Goal: Information Seeking & Learning: Learn about a topic

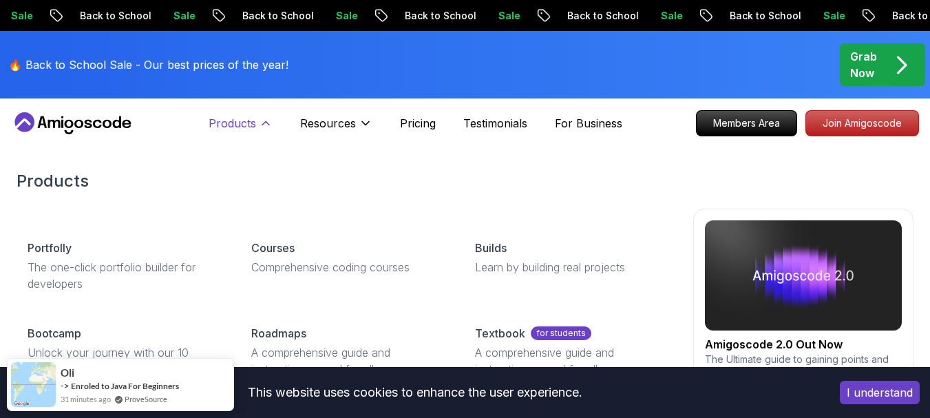
scroll to position [69, 0]
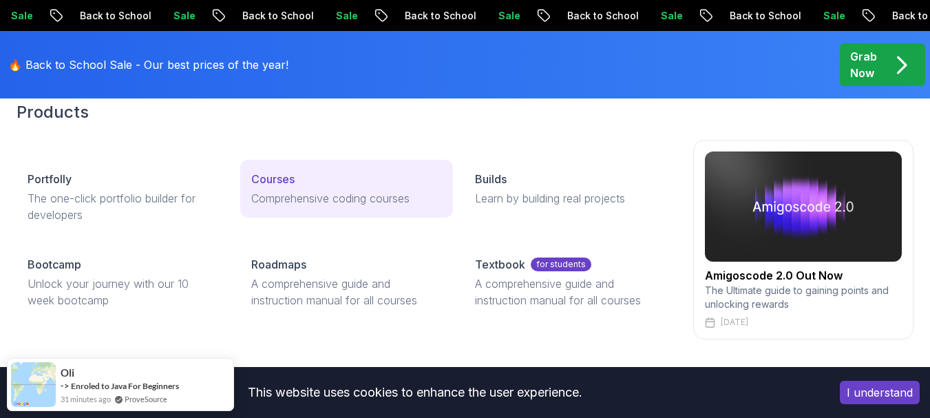
click at [281, 177] on p "Courses" at bounding box center [272, 179] width 43 height 17
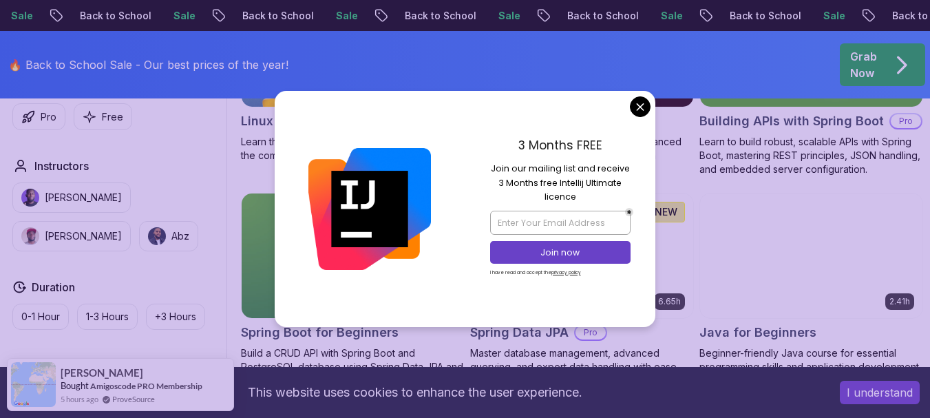
scroll to position [551, 0]
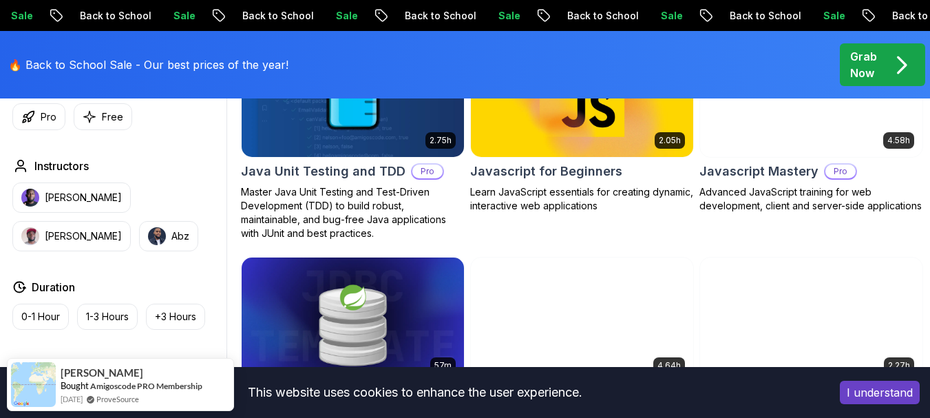
scroll to position [2479, 0]
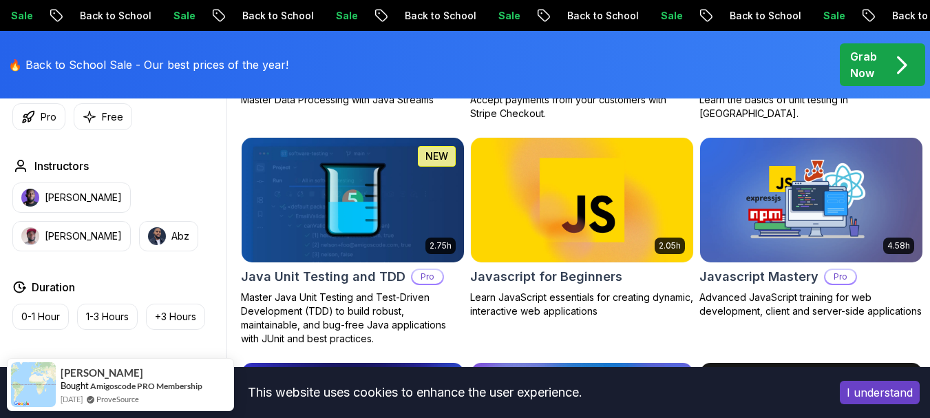
click at [380, 206] on img at bounding box center [352, 200] width 233 height 131
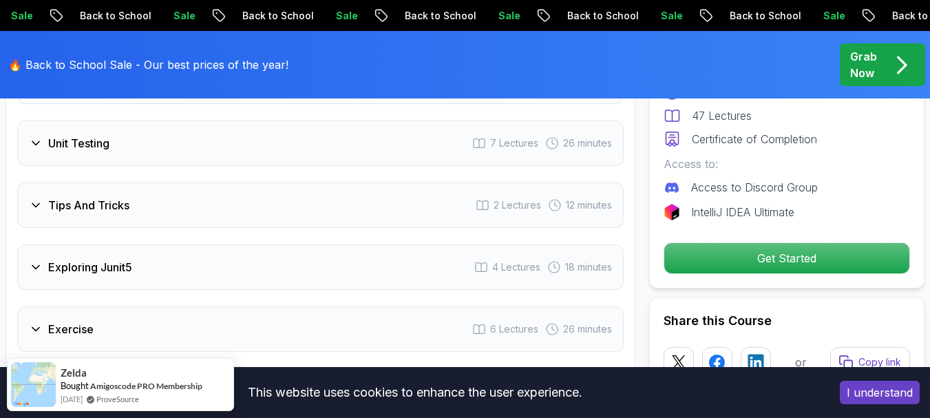
scroll to position [2204, 0]
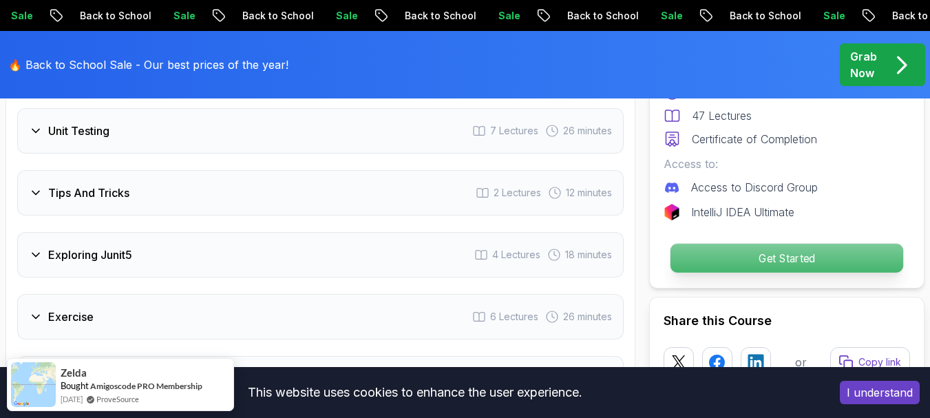
click at [769, 259] on p "Get Started" at bounding box center [787, 258] width 233 height 29
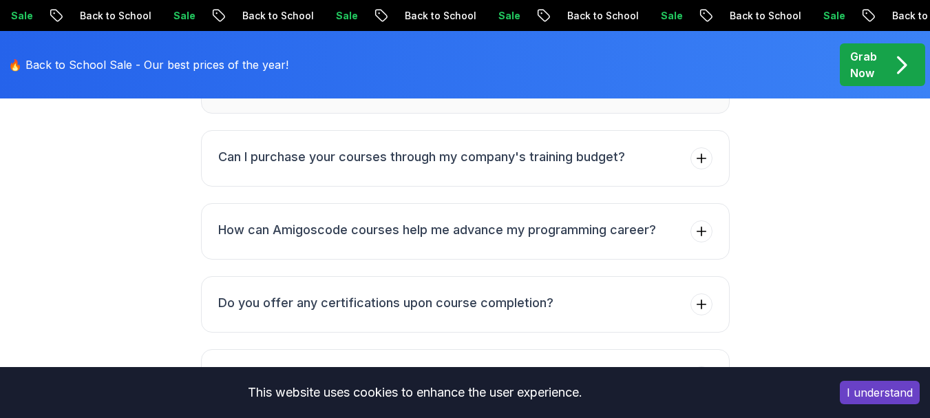
scroll to position [3916, 0]
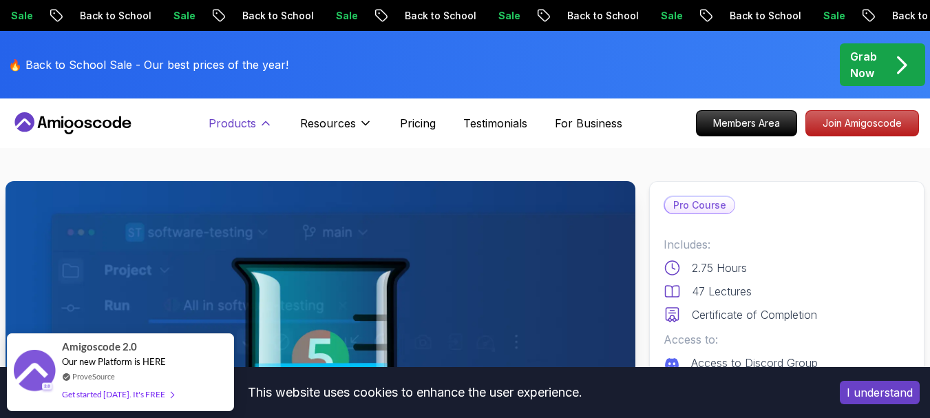
click at [260, 124] on icon at bounding box center [266, 123] width 14 height 14
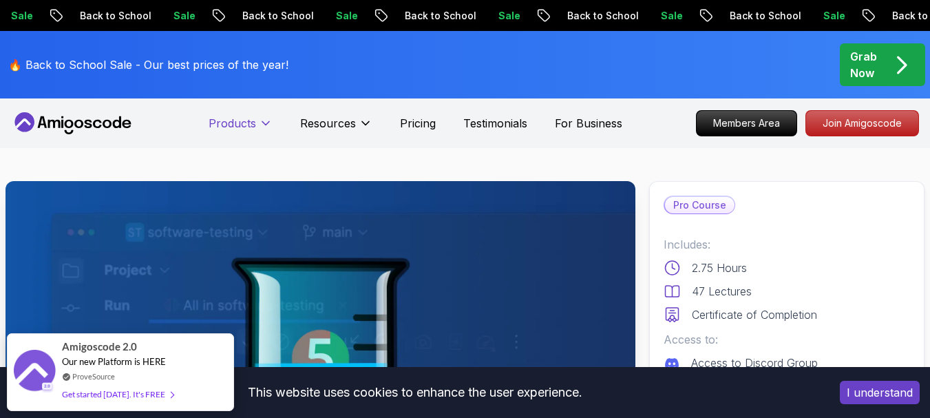
click at [260, 124] on icon at bounding box center [266, 123] width 14 height 14
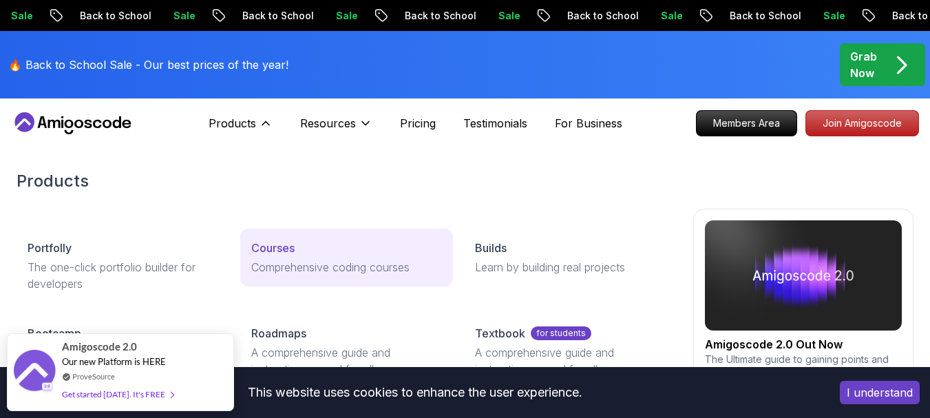
click at [280, 244] on p "Courses" at bounding box center [272, 248] width 43 height 17
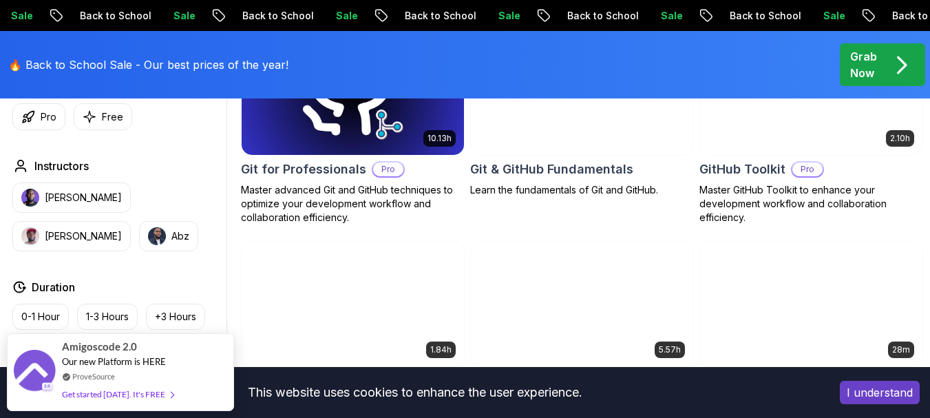
scroll to position [1584, 0]
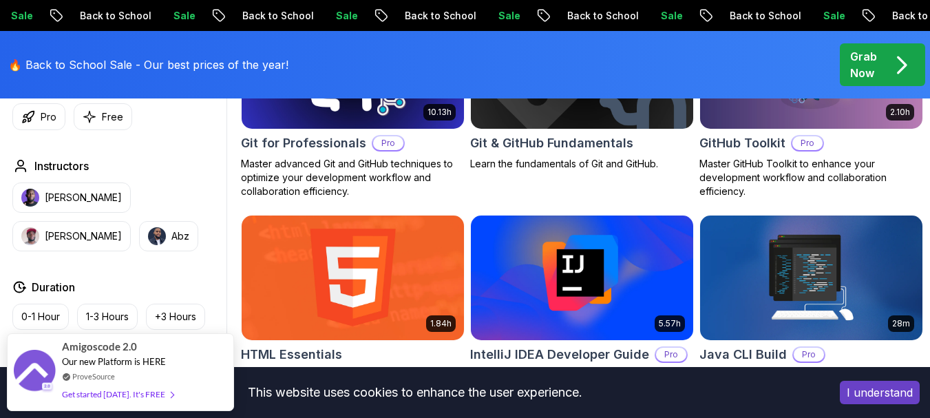
click at [305, 153] on h2 "Git for Professionals" at bounding box center [303, 143] width 125 height 19
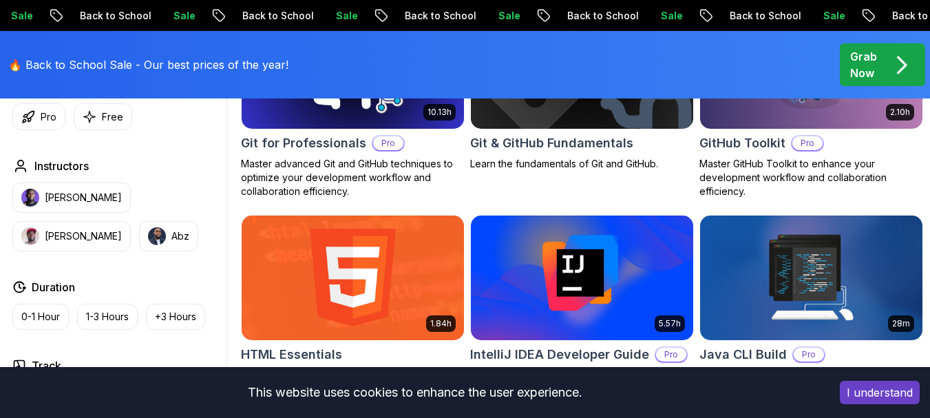
click at [509, 153] on h2 "Git & GitHub Fundamentals" at bounding box center [551, 143] width 163 height 19
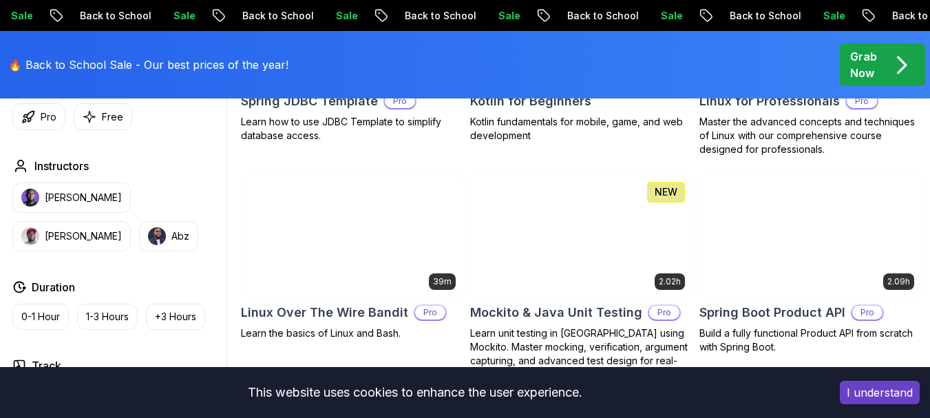
scroll to position [2893, 0]
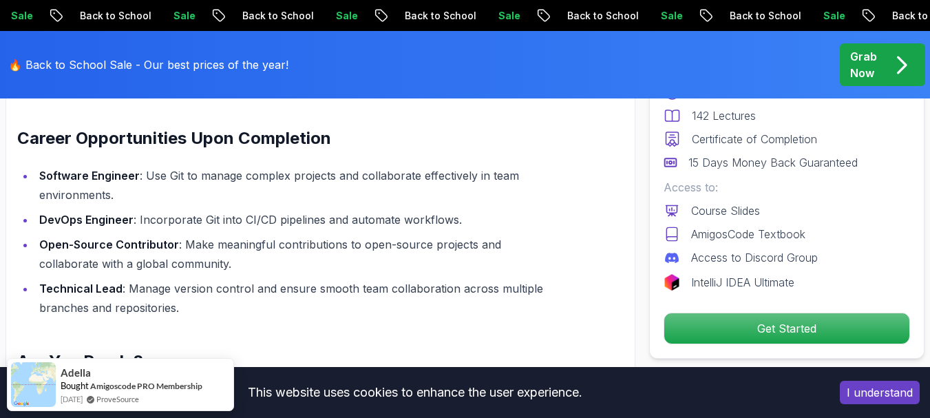
scroll to position [1584, 0]
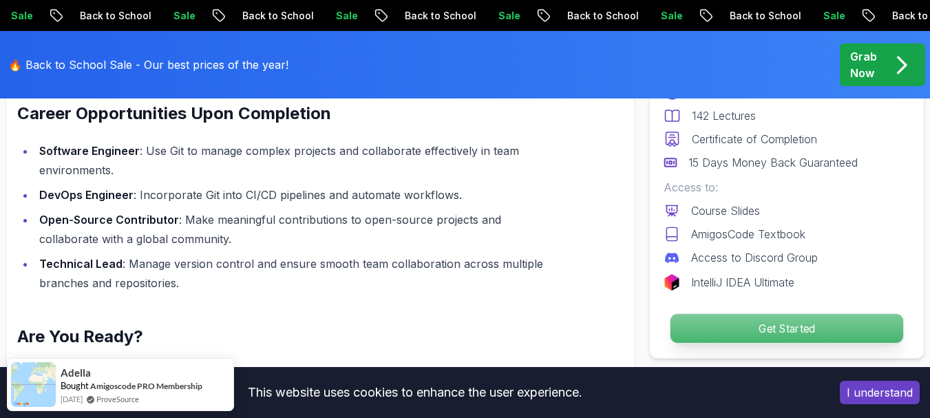
click at [756, 322] on p "Get Started" at bounding box center [787, 328] width 233 height 29
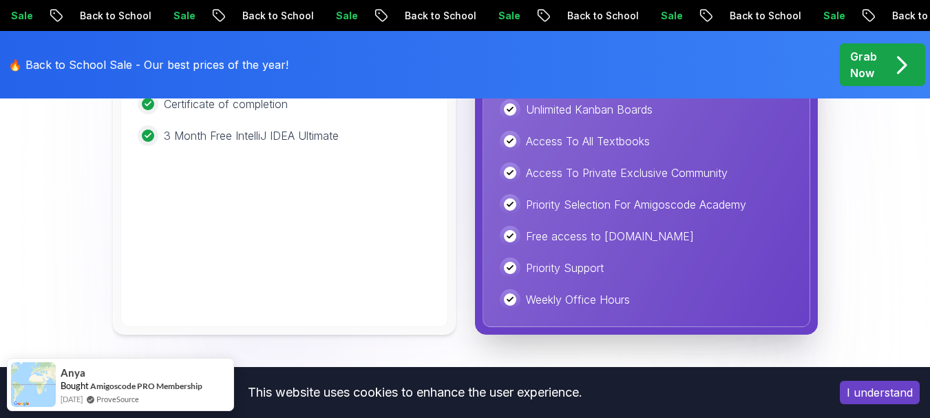
scroll to position [4037, 0]
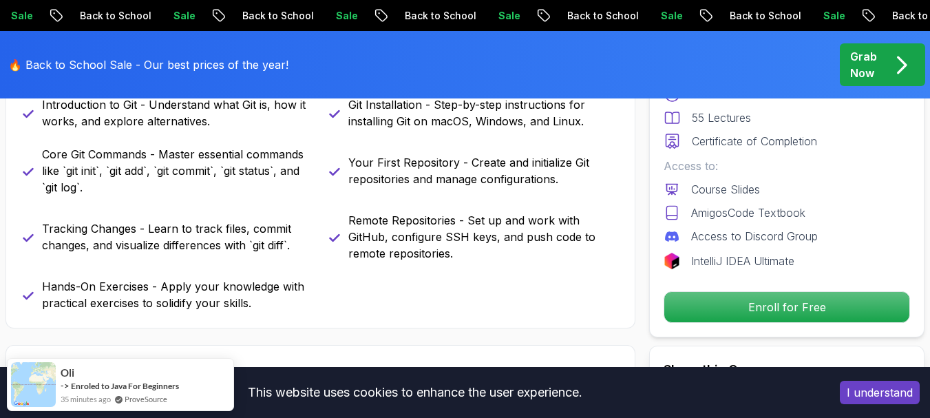
scroll to position [689, 0]
